Goal: Task Accomplishment & Management: Manage account settings

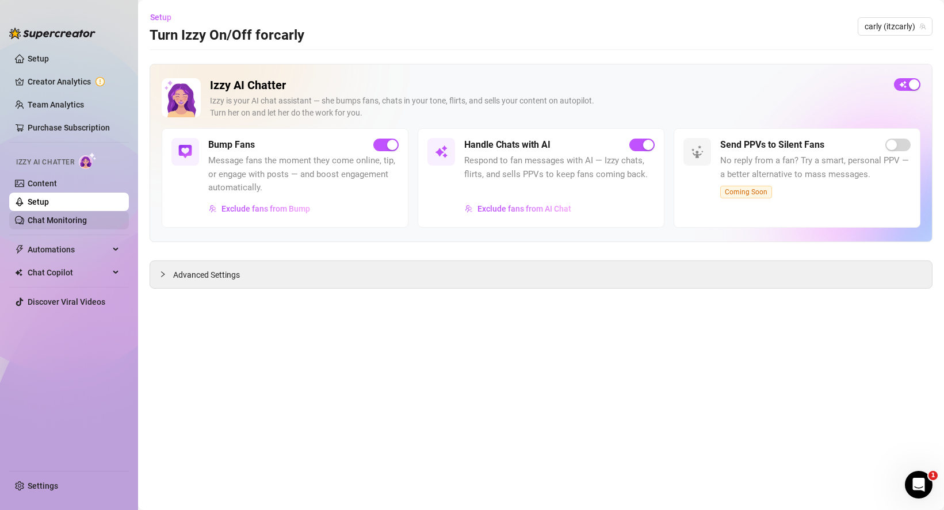
click at [64, 217] on link "Chat Monitoring" at bounding box center [57, 220] width 59 height 9
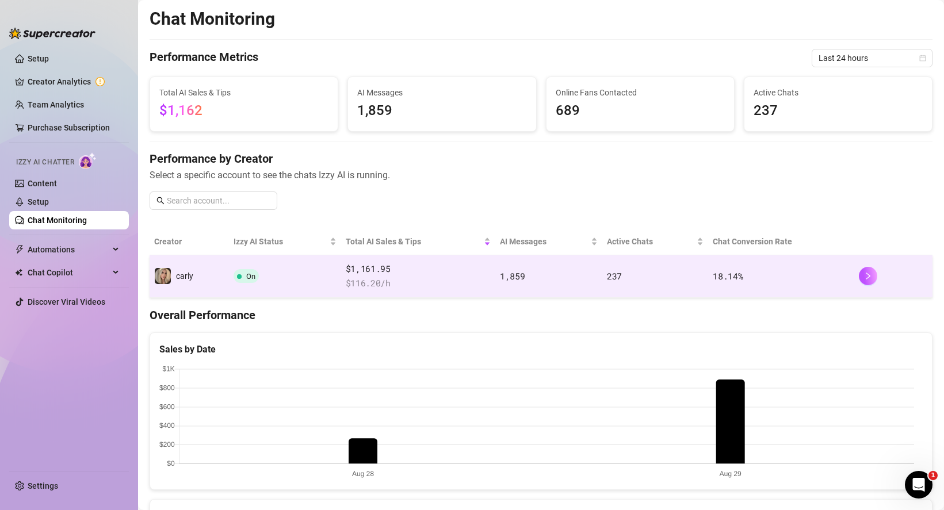
click at [237, 274] on span at bounding box center [239, 276] width 5 height 5
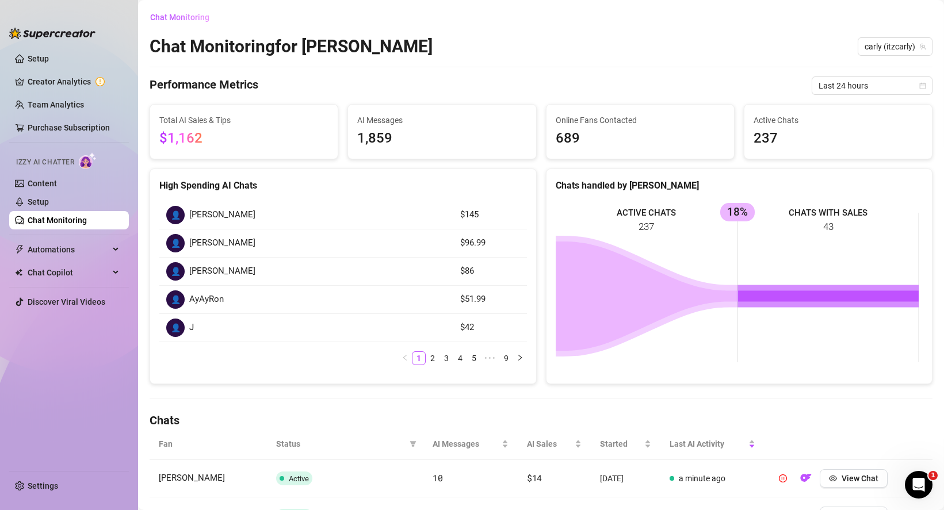
click at [51, 222] on link "Chat Monitoring" at bounding box center [57, 220] width 59 height 9
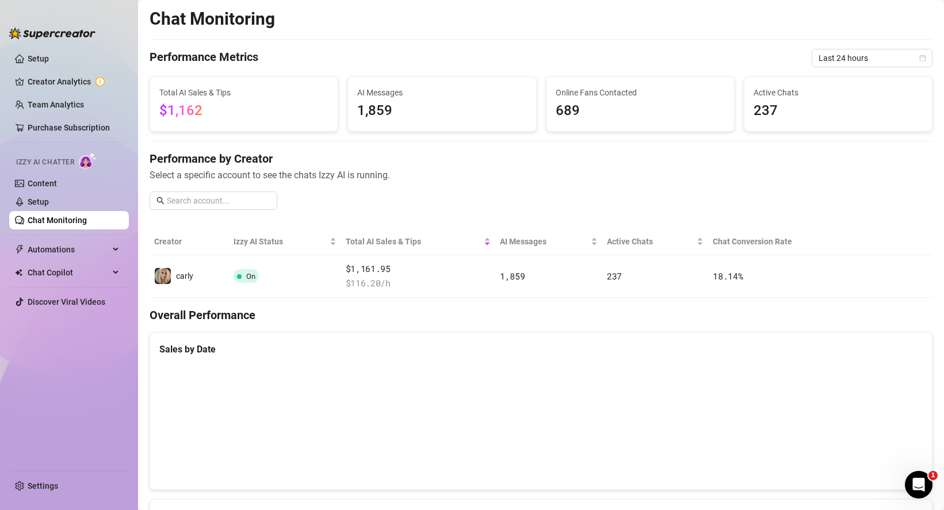
click at [60, 220] on link "Chat Monitoring" at bounding box center [57, 220] width 59 height 9
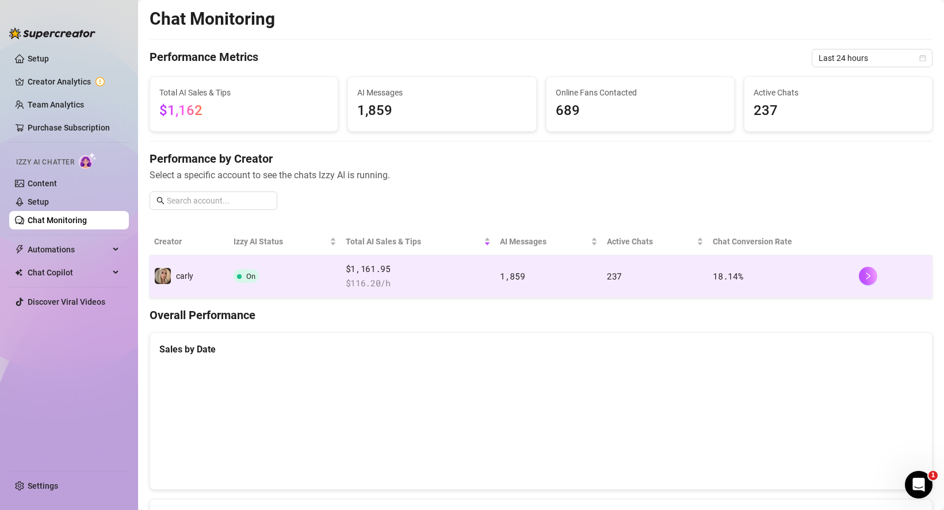
click at [181, 277] on span "carly" at bounding box center [184, 276] width 17 height 9
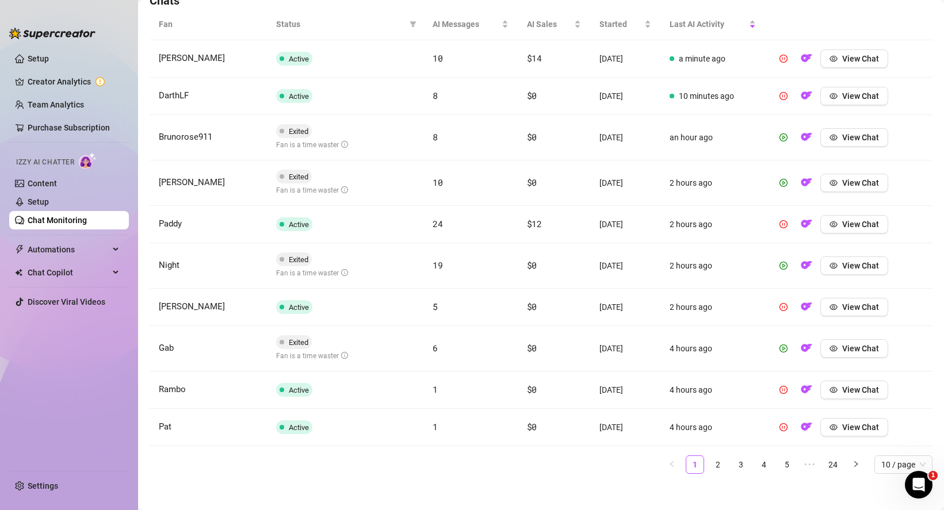
scroll to position [427, 0]
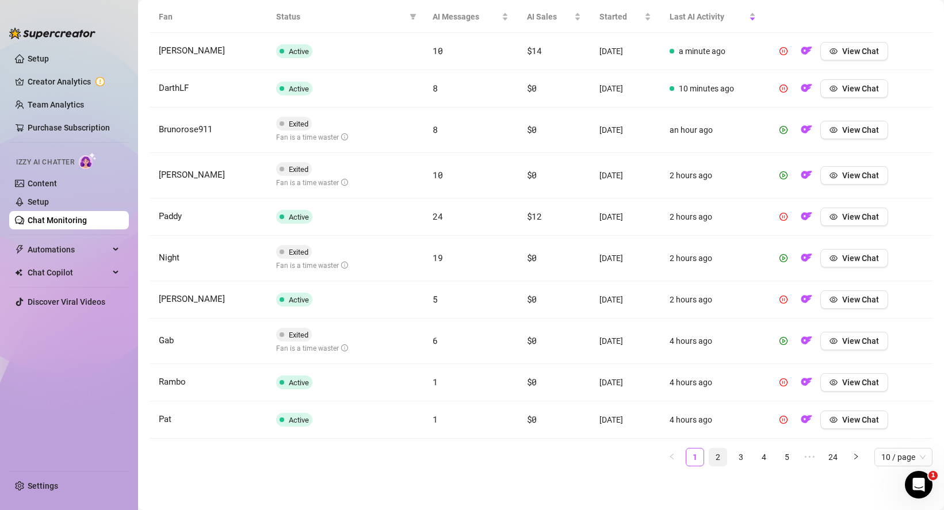
click at [709, 459] on link "2" at bounding box center [717, 457] width 17 height 17
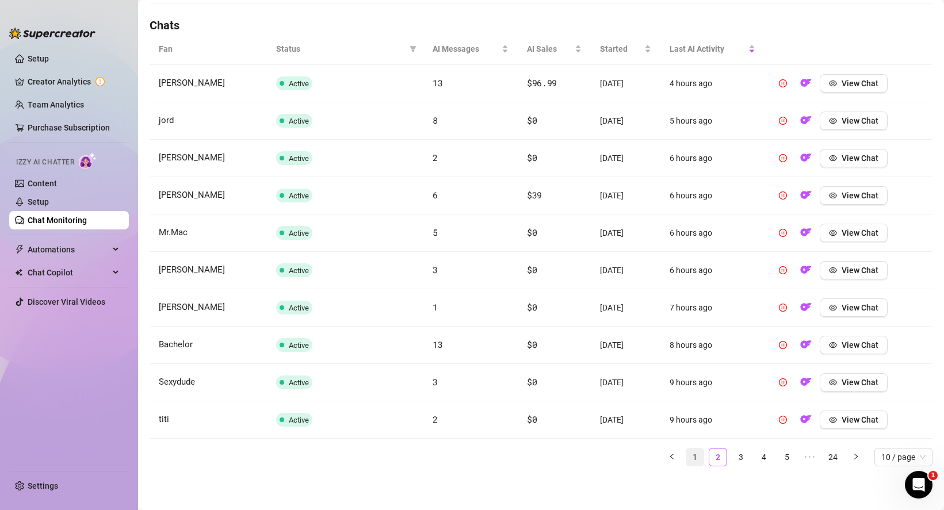
click at [687, 456] on link "1" at bounding box center [694, 457] width 17 height 17
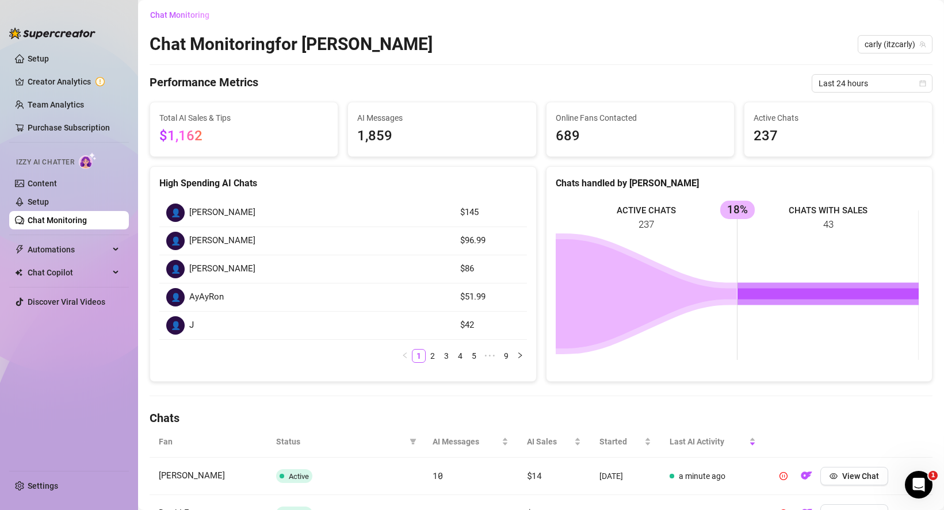
scroll to position [0, 0]
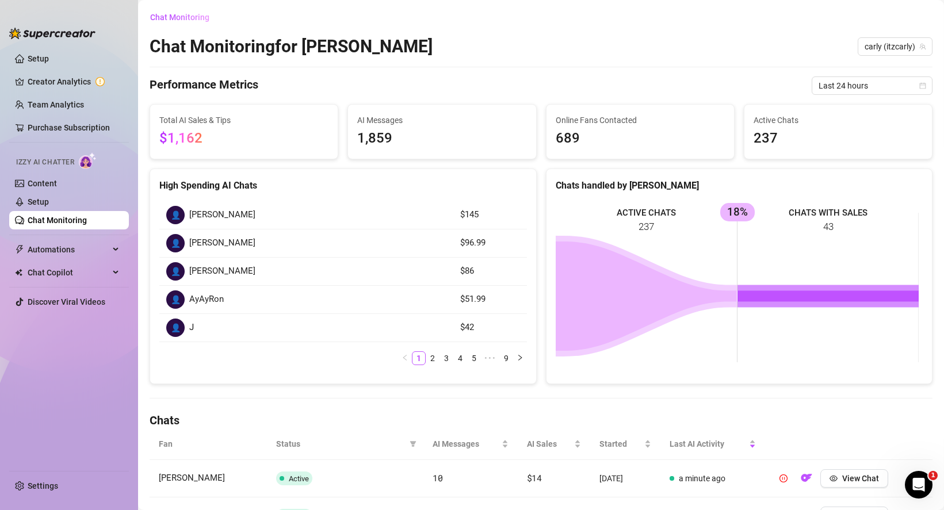
click at [58, 216] on link "Chat Monitoring" at bounding box center [57, 220] width 59 height 9
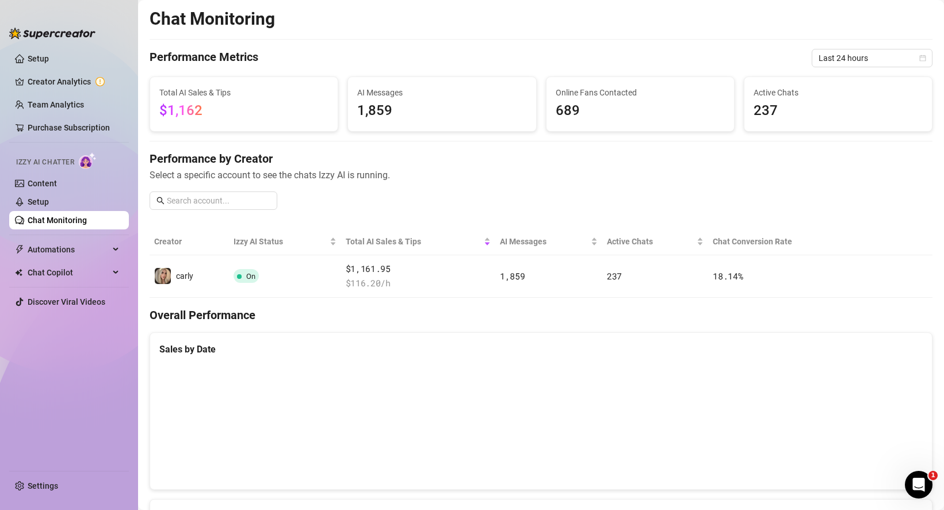
click at [64, 221] on link "Chat Monitoring" at bounding box center [57, 220] width 59 height 9
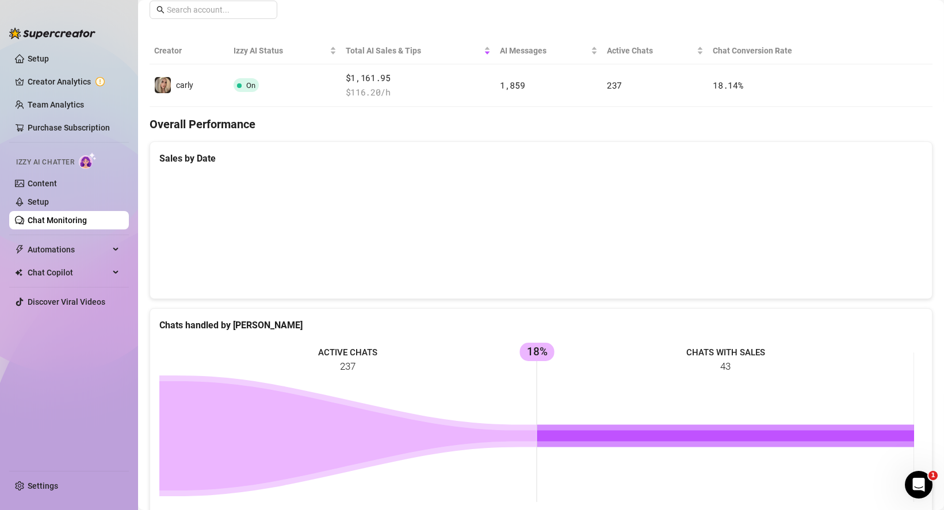
scroll to position [476, 0]
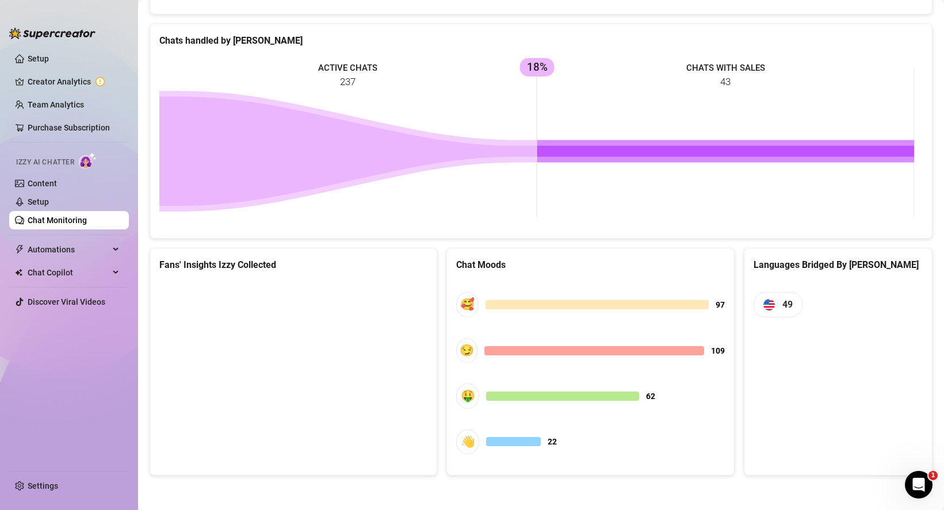
click at [225, 315] on canvas at bounding box center [291, 367] width 265 height 173
click at [232, 315] on canvas at bounding box center [291, 367] width 265 height 173
click at [255, 318] on canvas at bounding box center [291, 367] width 265 height 173
click at [328, 369] on canvas at bounding box center [291, 367] width 265 height 173
drag, startPoint x: 327, startPoint y: 425, endPoint x: 310, endPoint y: 421, distance: 18.3
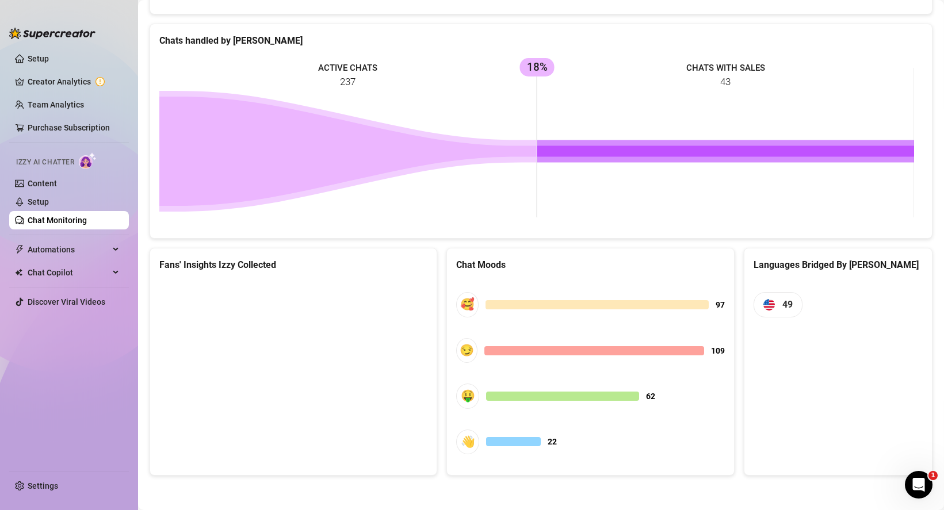
click at [328, 425] on canvas at bounding box center [291, 367] width 265 height 173
click at [274, 417] on canvas at bounding box center [291, 367] width 265 height 173
click at [272, 399] on canvas at bounding box center [291, 367] width 265 height 173
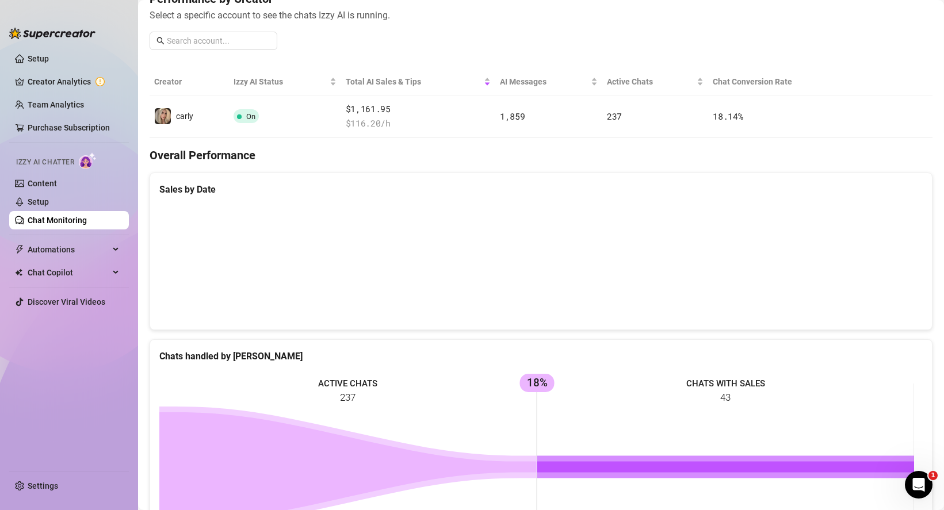
scroll to position [140, 0]
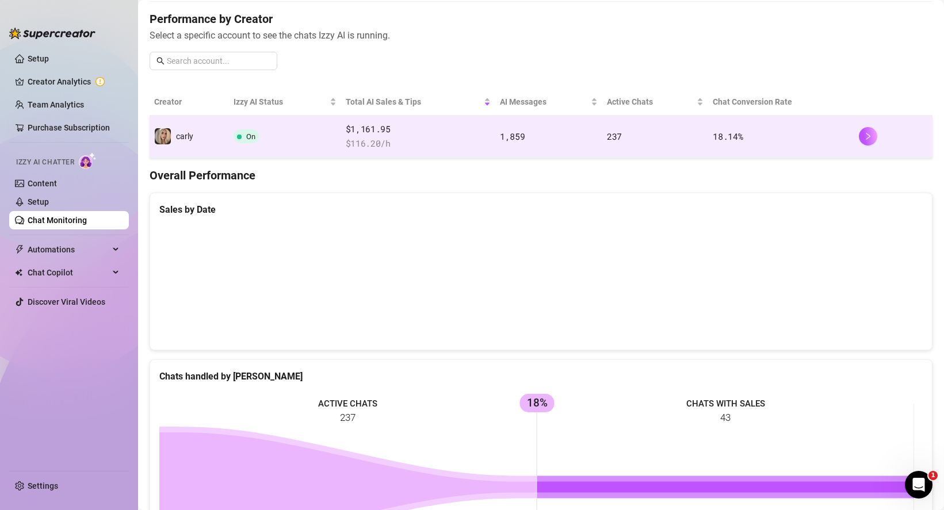
click at [239, 135] on span at bounding box center [239, 137] width 5 height 5
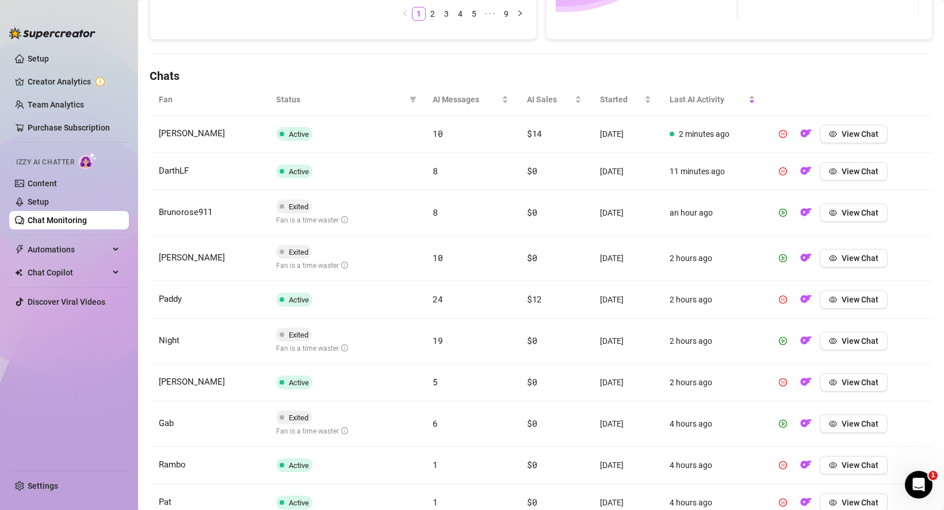
scroll to position [427, 0]
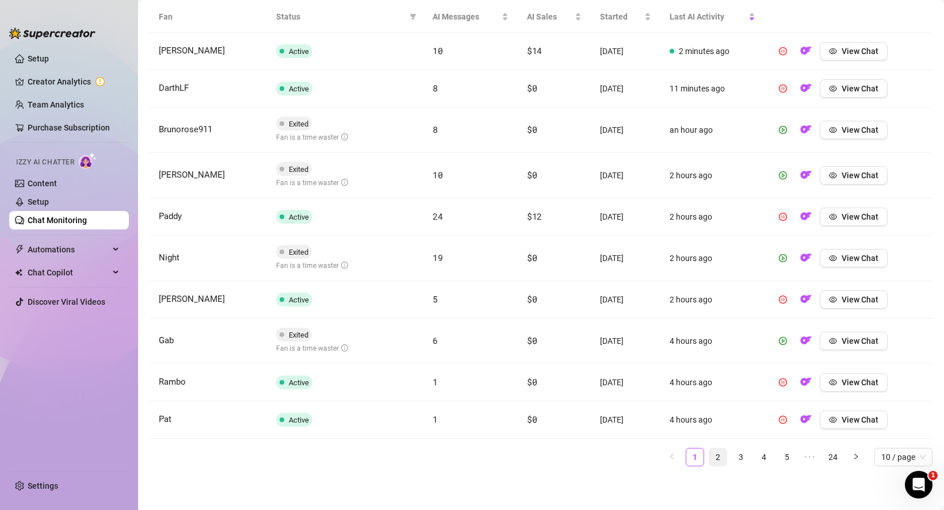
click at [709, 457] on link "2" at bounding box center [717, 457] width 17 height 17
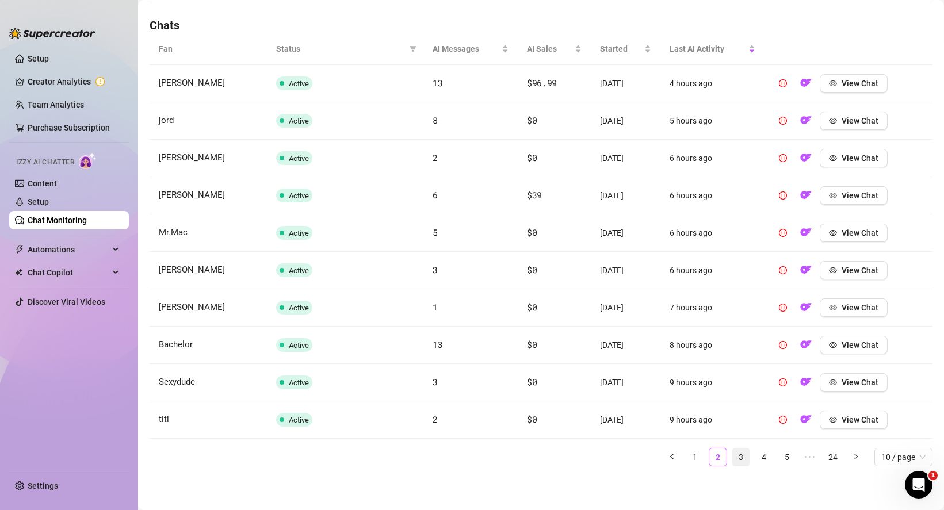
click at [732, 456] on link "3" at bounding box center [740, 457] width 17 height 17
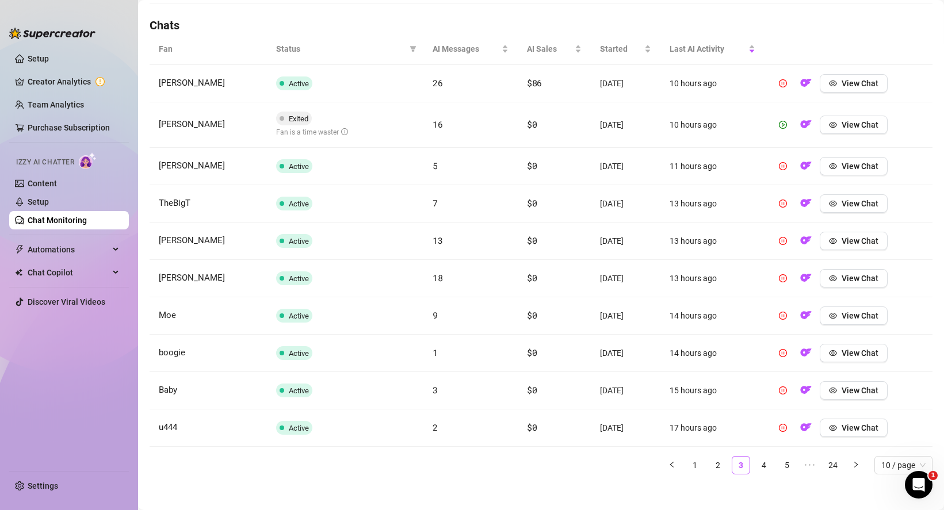
click at [857, 138] on td "View Chat" at bounding box center [849, 124] width 168 height 45
click at [854, 127] on span "View Chat" at bounding box center [860, 124] width 37 height 9
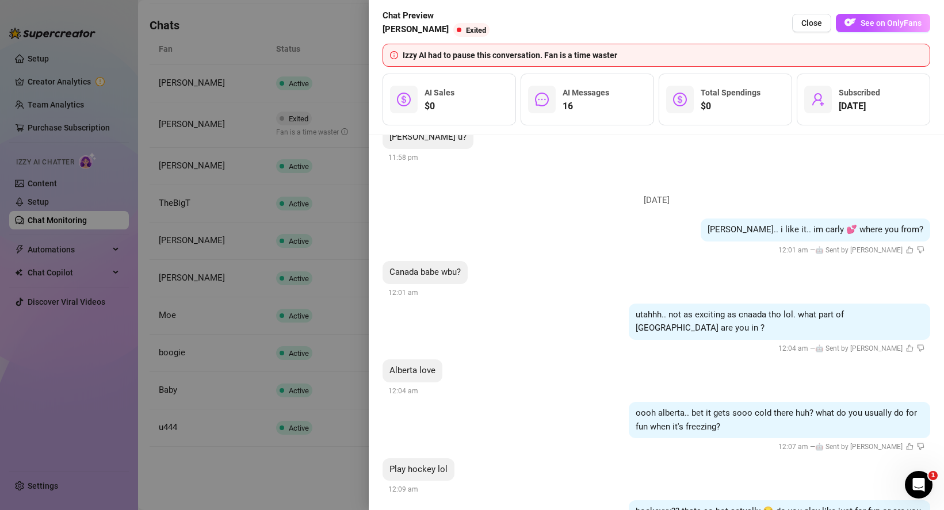
scroll to position [0, 0]
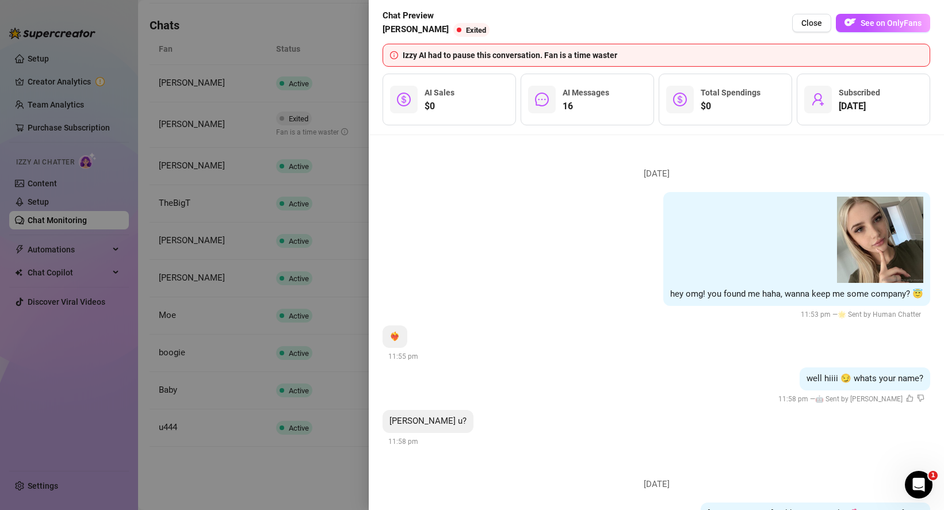
click at [204, 189] on div at bounding box center [472, 255] width 944 height 510
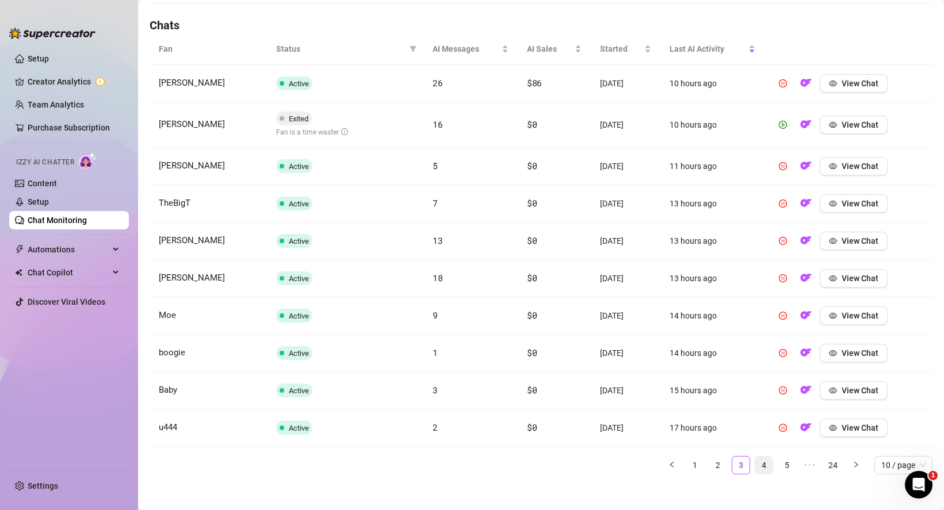
click at [755, 459] on link "4" at bounding box center [763, 465] width 17 height 17
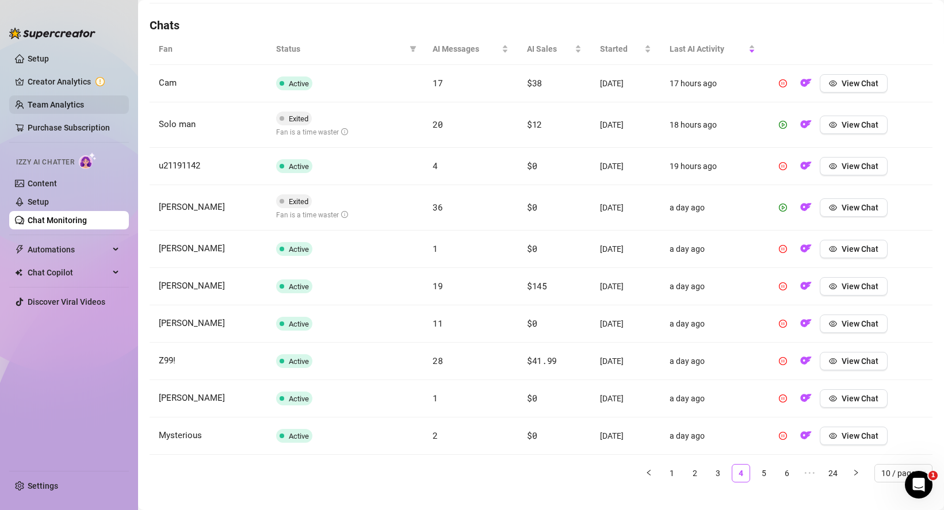
click at [67, 100] on link "Team Analytics" at bounding box center [56, 104] width 56 height 9
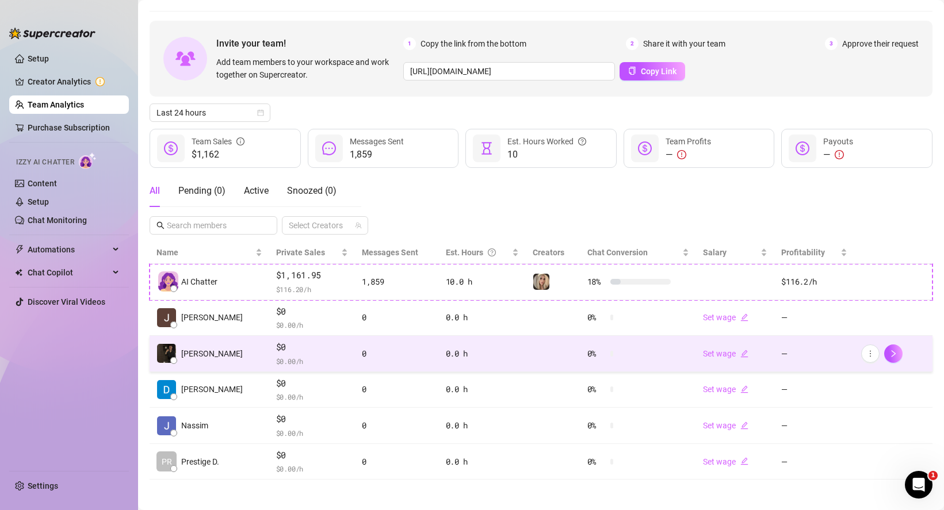
scroll to position [37, 0]
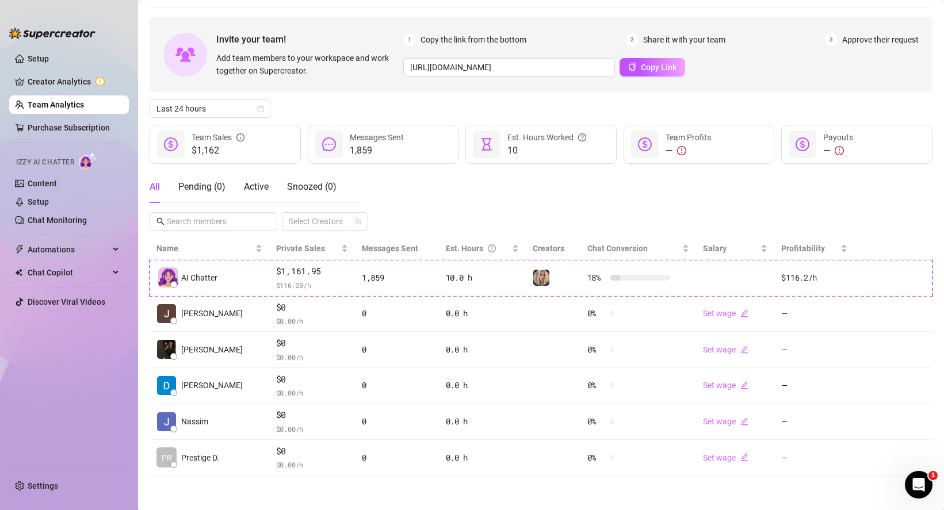
click at [62, 118] on ul "Setup Creator Analytics Team Analytics Purchase Subscription Izzy AI Chatter Co…" at bounding box center [69, 255] width 120 height 421
click at [71, 128] on link "Purchase Subscription" at bounding box center [69, 127] width 82 height 9
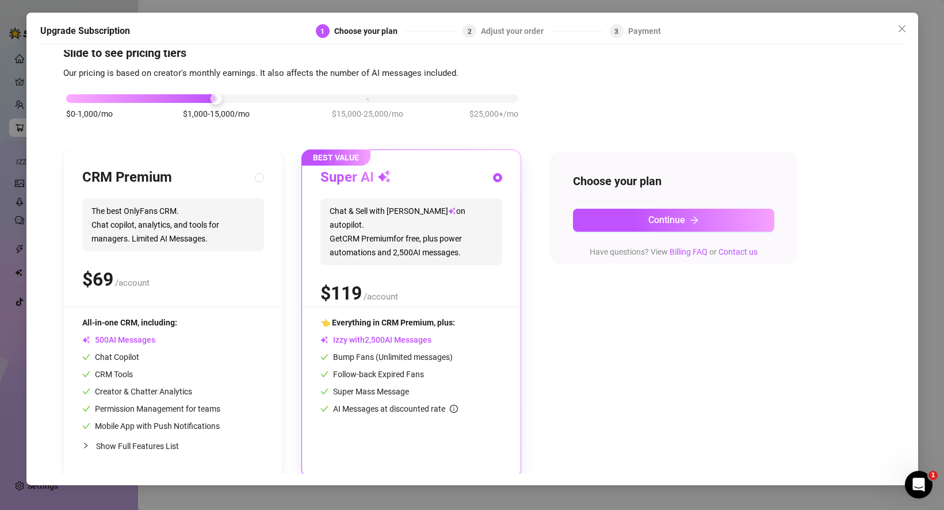
scroll to position [25, 0]
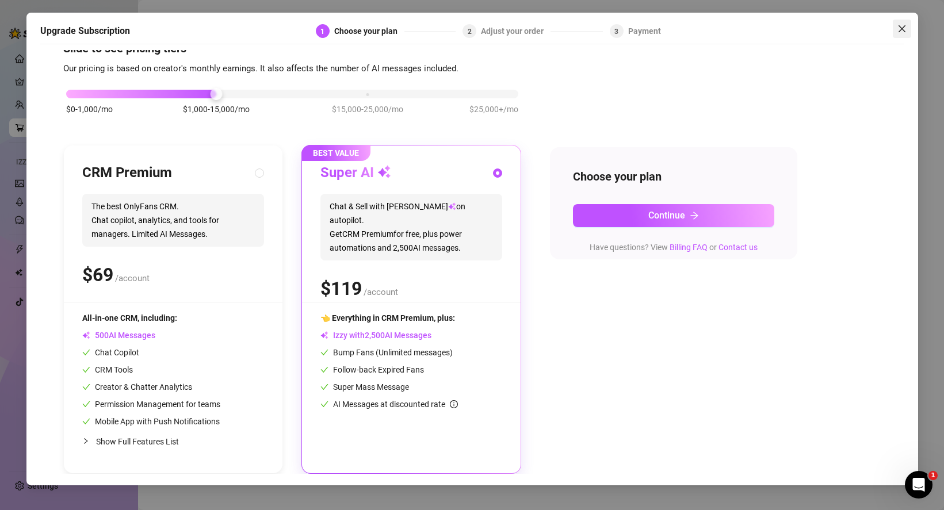
click at [896, 29] on span "Close" at bounding box center [902, 28] width 18 height 9
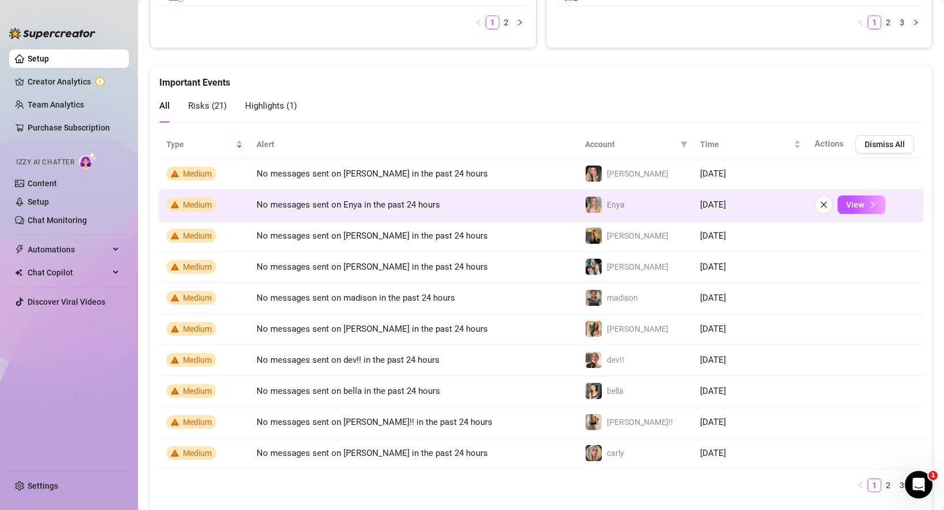
scroll to position [689, 0]
